Goal: Information Seeking & Learning: Stay updated

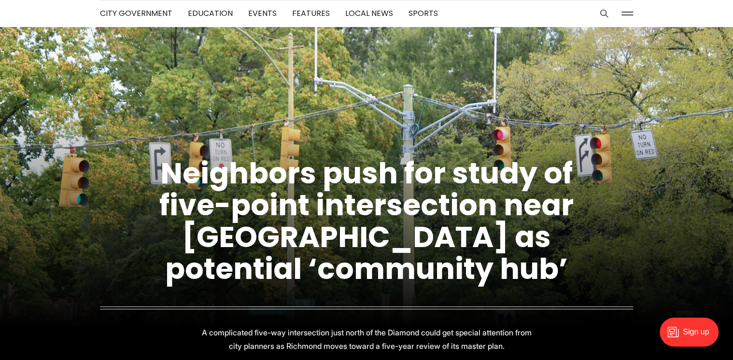
scroll to position [39, 0]
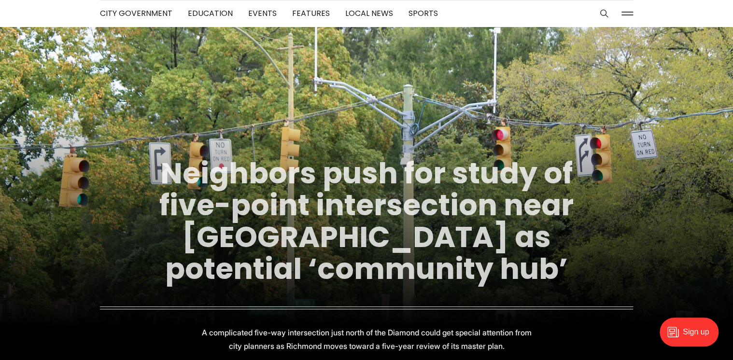
click at [328, 238] on link "Neighbors push for study of five-point intersection near Diamond as potential ‘…" at bounding box center [366, 221] width 415 height 136
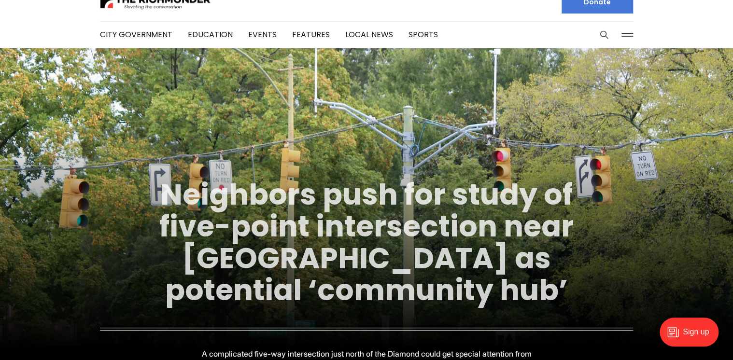
scroll to position [0, 0]
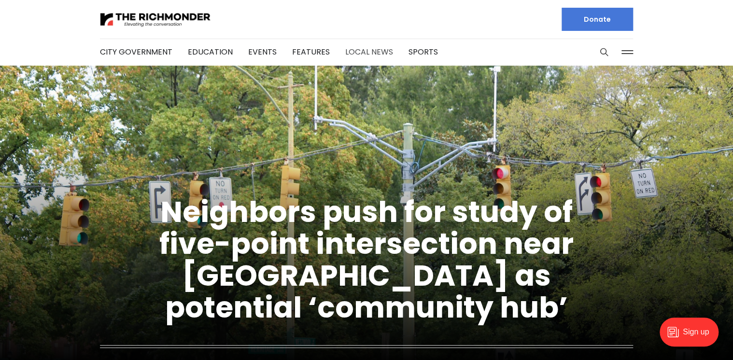
click at [367, 54] on link "Local News" at bounding box center [369, 51] width 48 height 11
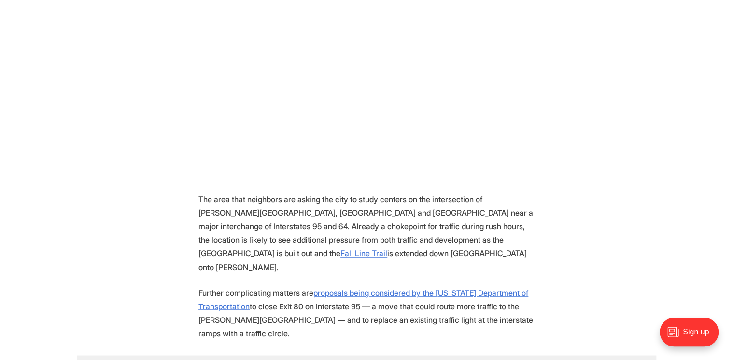
scroll to position [657, 0]
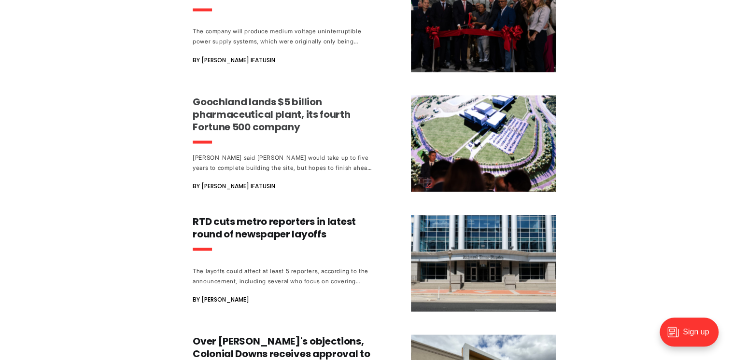
scroll to position [889, 0]
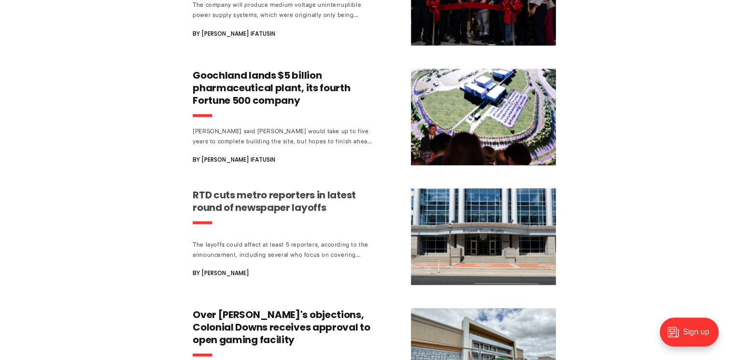
click at [242, 188] on h3 "RTD cuts metro reporters in latest round of newspaper layoffs" at bounding box center [283, 200] width 180 height 25
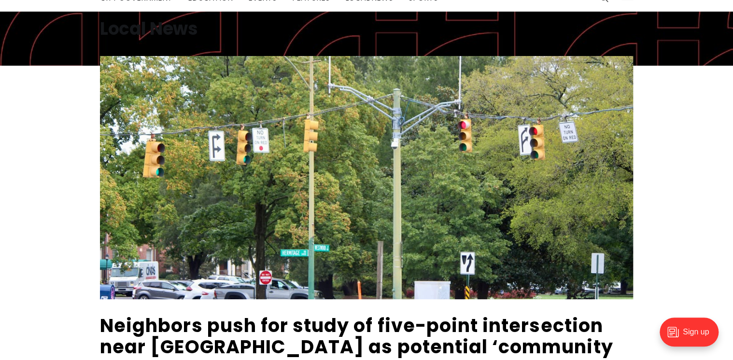
scroll to position [0, 0]
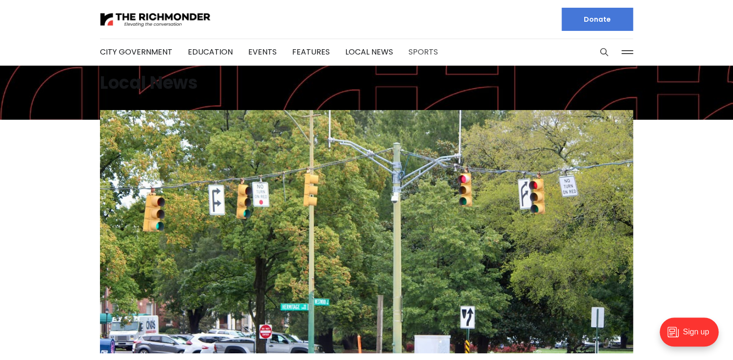
click at [411, 49] on link "Sports" at bounding box center [423, 51] width 29 height 11
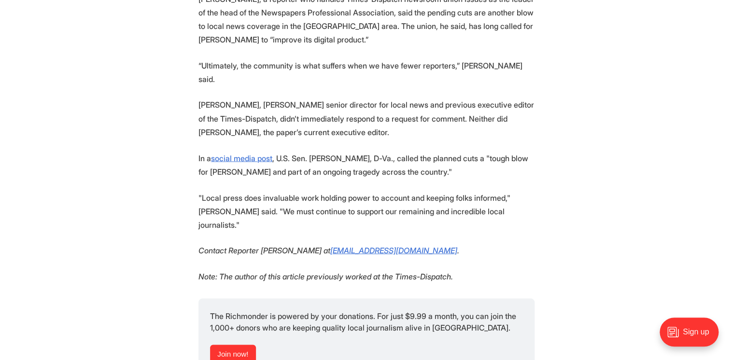
scroll to position [812, 0]
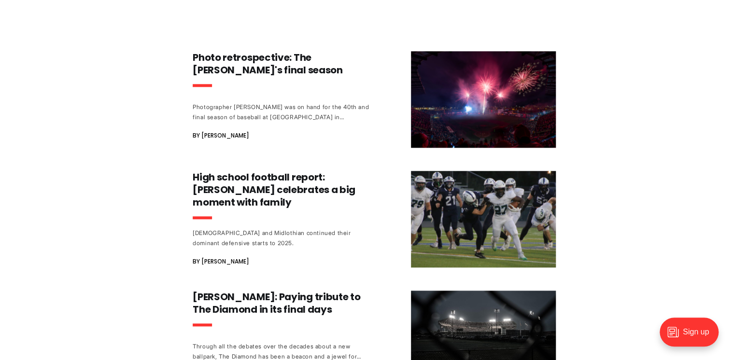
scroll to position [541, 0]
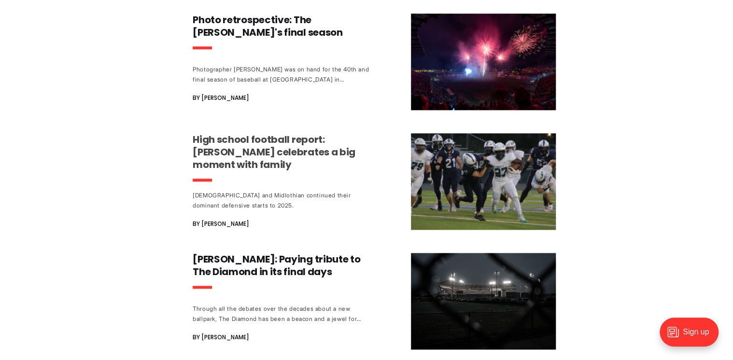
click at [284, 149] on h3 "High school football report: [PERSON_NAME] celebrates a big moment with family" at bounding box center [283, 152] width 180 height 38
